Goal: Task Accomplishment & Management: Use online tool/utility

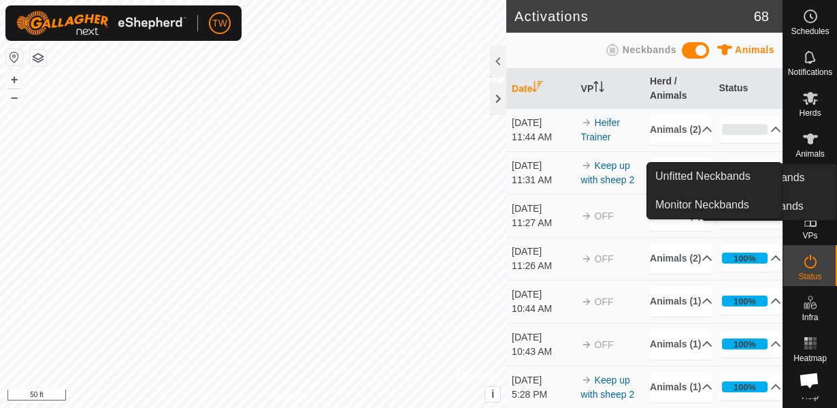
scroll to position [800, 0]
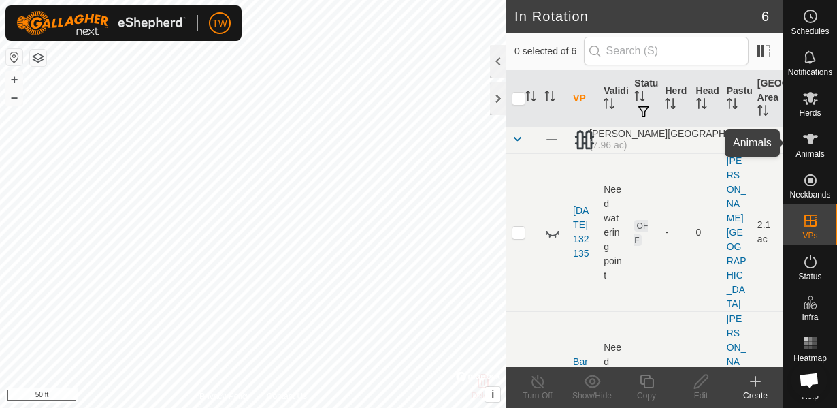
click at [813, 144] on icon at bounding box center [810, 139] width 16 height 16
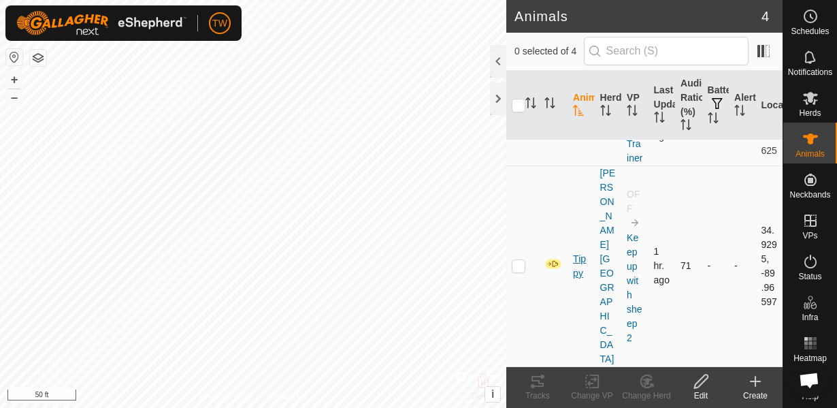
scroll to position [277, 0]
click at [519, 271] on p-checkbox at bounding box center [519, 265] width 14 height 11
checkbox input "true"
